Goal: Check status

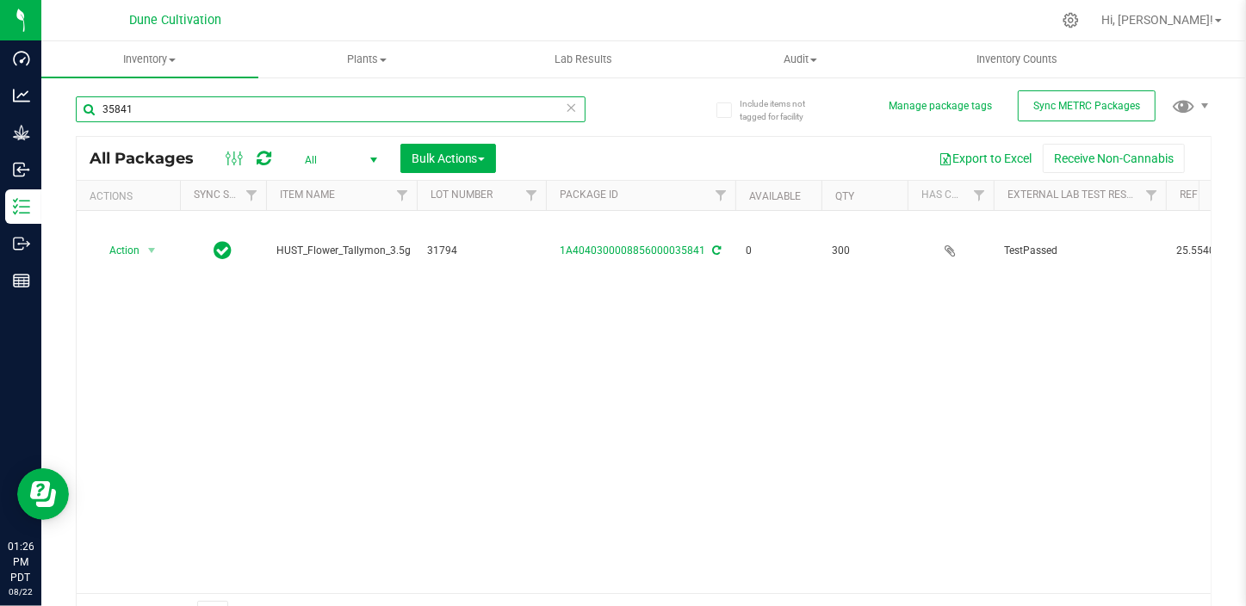
click at [244, 109] on input "35841" at bounding box center [331, 109] width 510 height 26
click at [242, 110] on input "35841" at bounding box center [331, 109] width 510 height 26
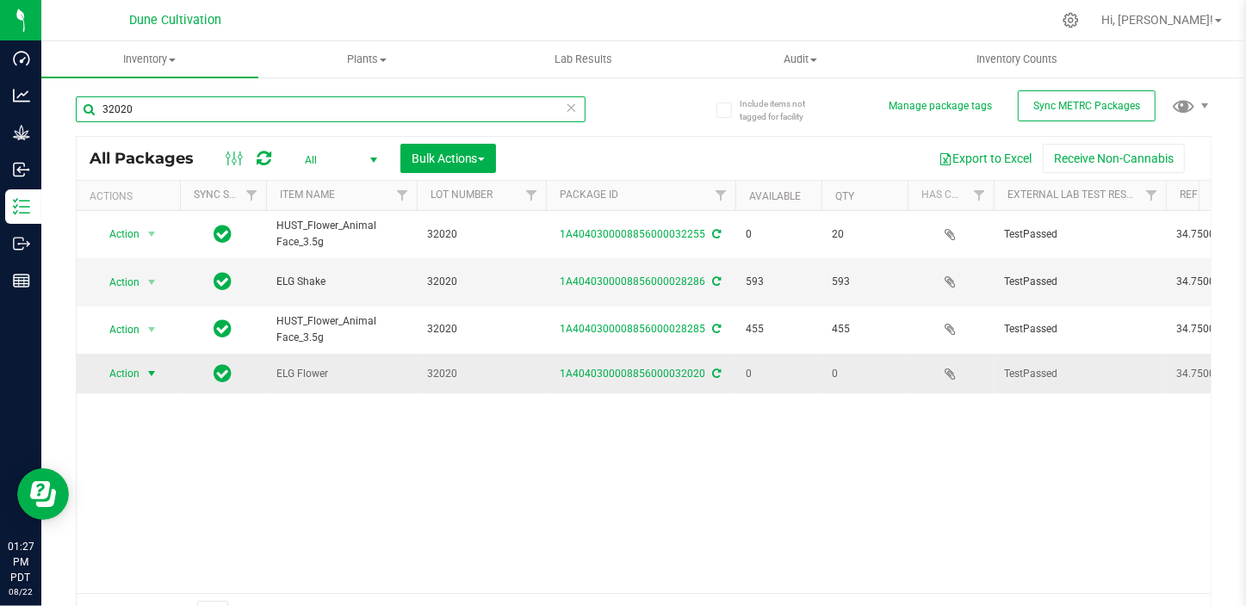
type input "32020"
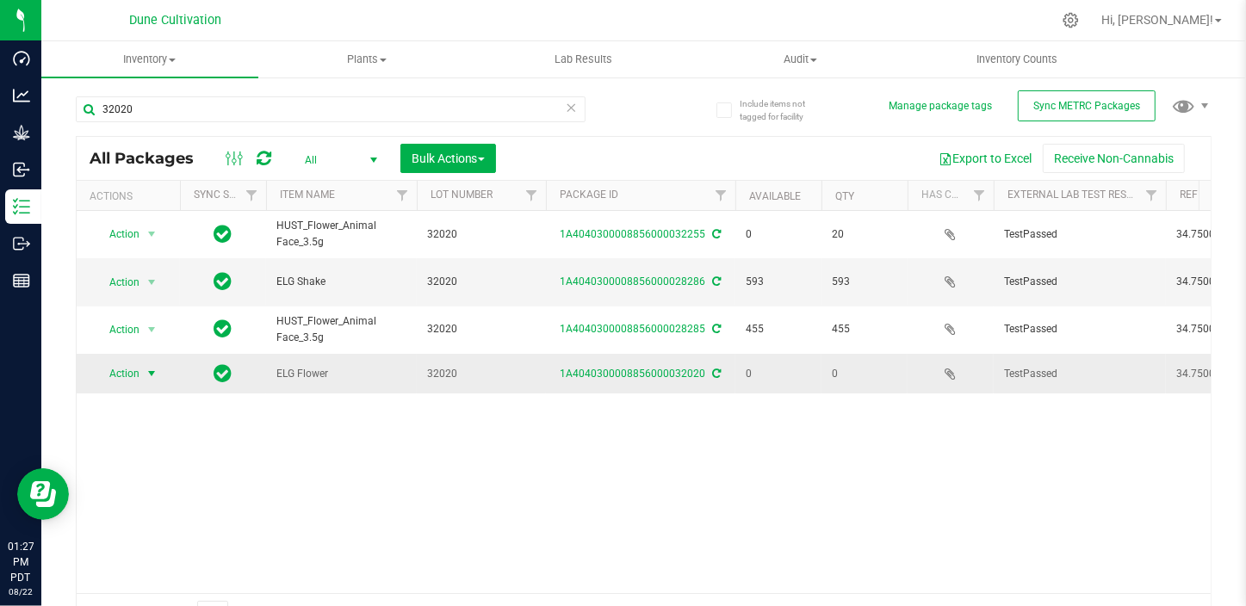
click at [134, 366] on span "Action" at bounding box center [117, 374] width 47 height 24
click at [140, 575] on li "See history" at bounding box center [149, 570] width 108 height 26
